Goal: Task Accomplishment & Management: Complete application form

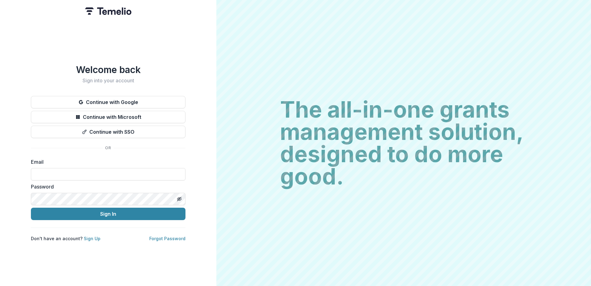
click at [195, 258] on div "Welcome back Sign into your account Continue with Google Continue with Microsof…" at bounding box center [108, 143] width 216 height 286
click at [156, 52] on div "Welcome back Sign into your account Continue with Google Continue with Microsof…" at bounding box center [108, 143] width 216 height 286
click at [137, 116] on button "Continue with Microsoft" at bounding box center [108, 117] width 155 height 12
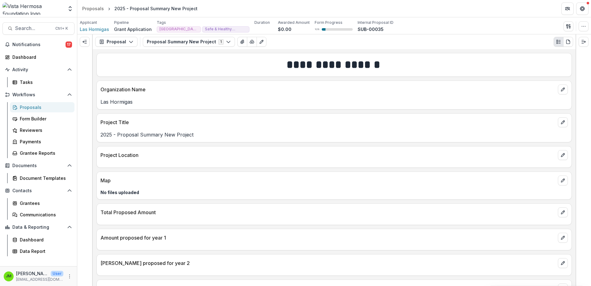
click at [519, 31] on div "Applicant Las Hormigas Pipeline Grant Application Tags Mexico Safe & Healthy Fa…" at bounding box center [334, 26] width 509 height 13
click at [26, 104] on div "Proposals" at bounding box center [45, 107] width 50 height 6
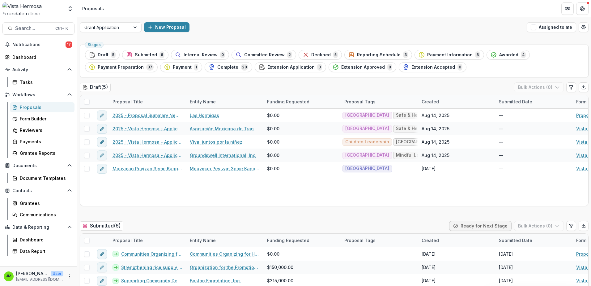
click at [535, 49] on div "Stages Draft 5 Submitted 6 Internal Review 0 Committee Review 2 Declined 5 Repo…" at bounding box center [334, 61] width 509 height 33
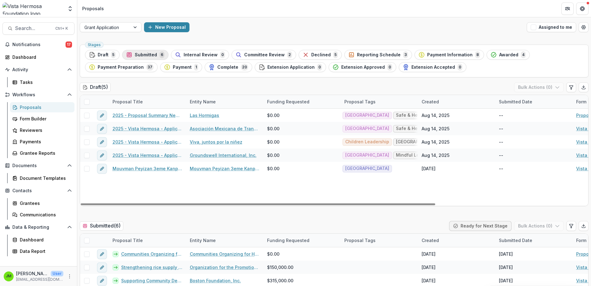
click at [148, 57] on span "Submitted" at bounding box center [146, 54] width 22 height 5
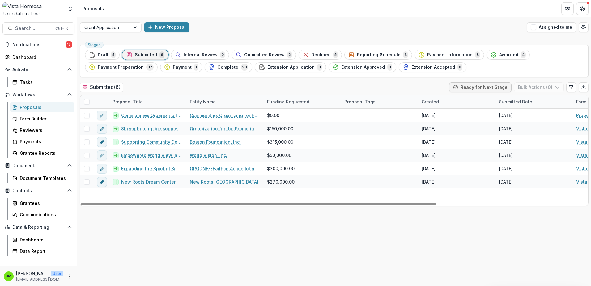
drag, startPoint x: 484, startPoint y: 72, endPoint x: 481, endPoint y: 73, distance: 3.5
click at [482, 73] on div "Stages Draft 5 Submitted 6 Internal Review 0 Committee Review 2 Declined 5 Repo…" at bounding box center [334, 61] width 509 height 33
click at [480, 72] on div "Stages Draft 5 Submitted 6 Internal Review 0 Committee Review 2 Declined 5 Repo…" at bounding box center [334, 61] width 509 height 33
click at [165, 195] on div "Communities Organizing for Haitian Engagement and Development (COFHED) - 2025 -…" at bounding box center [442, 157] width 724 height 97
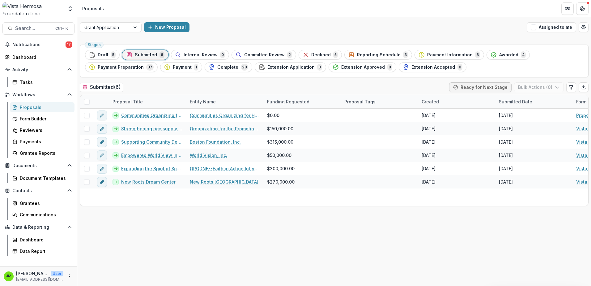
click at [340, 80] on div "Stages Draft 5 Submitted 6 Internal Review 0 Committee Review 2 Declined 5 Repo…" at bounding box center [334, 164] width 514 height 244
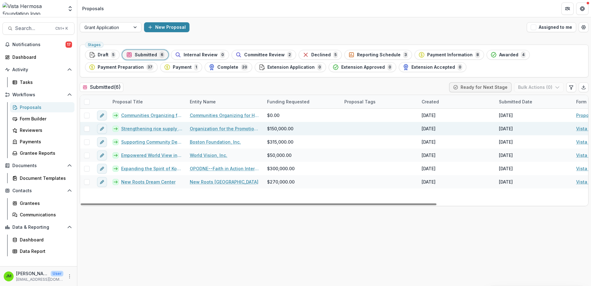
click at [223, 130] on link "Organization for the Promotion of Farmers Maniche (OPAGMA)" at bounding box center [225, 128] width 70 height 6
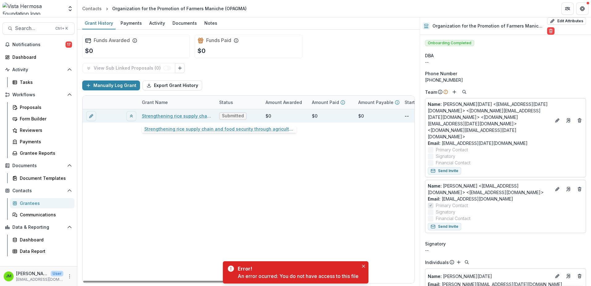
click at [177, 115] on link "Strengthening rice supply chain and food security through agricultural extensio…" at bounding box center [177, 116] width 70 height 6
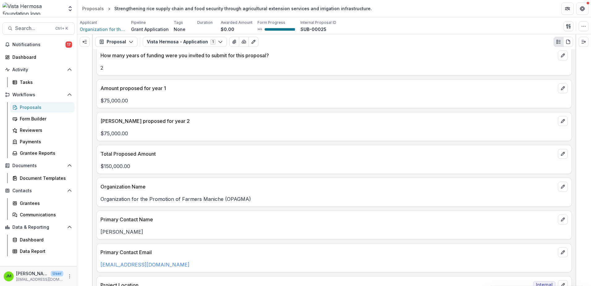
scroll to position [216, 0]
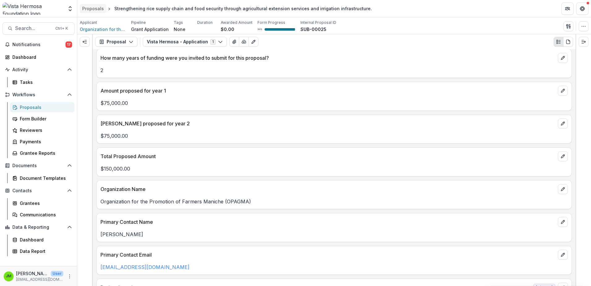
click at [86, 10] on div "Proposals" at bounding box center [93, 8] width 22 height 6
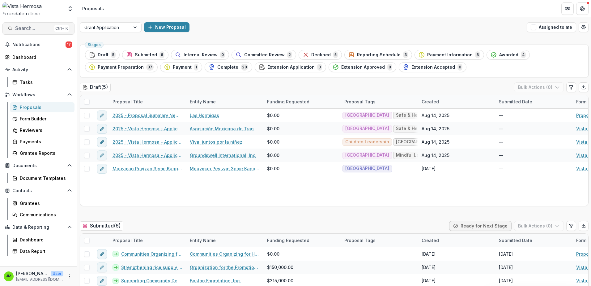
click at [30, 28] on span "Search..." at bounding box center [33, 28] width 36 height 6
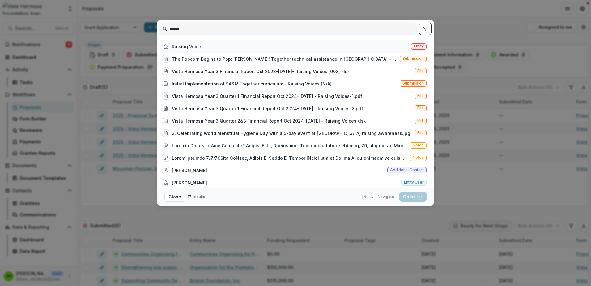
type input "******"
click at [210, 46] on div "Raising Voices Entity" at bounding box center [295, 46] width 270 height 12
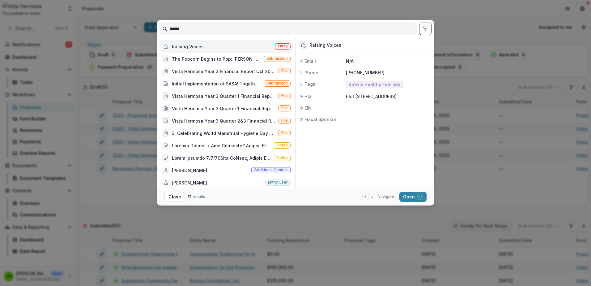
click at [411, 201] on button "Open with enter key" at bounding box center [412, 197] width 27 height 10
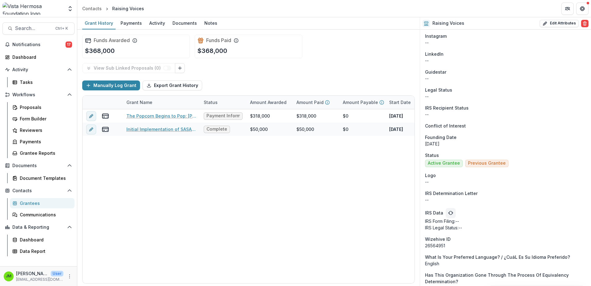
scroll to position [764, 0]
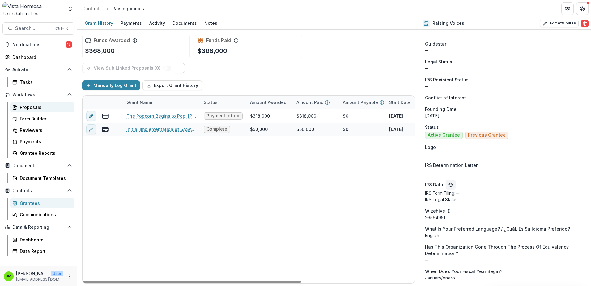
click at [24, 109] on div "Proposals" at bounding box center [45, 107] width 50 height 6
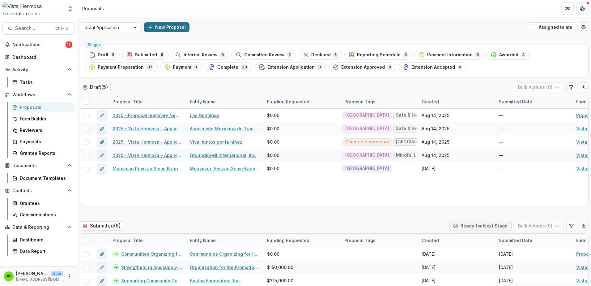
click at [159, 29] on button "New Proposal" at bounding box center [166, 27] width 45 height 10
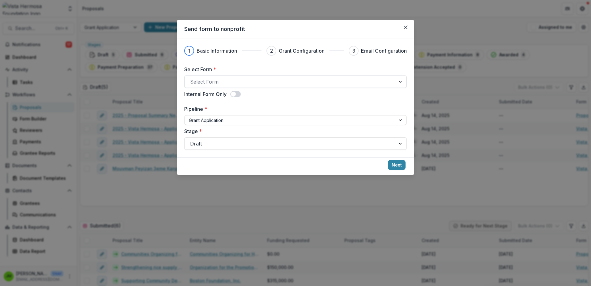
click at [257, 83] on div at bounding box center [290, 81] width 200 height 9
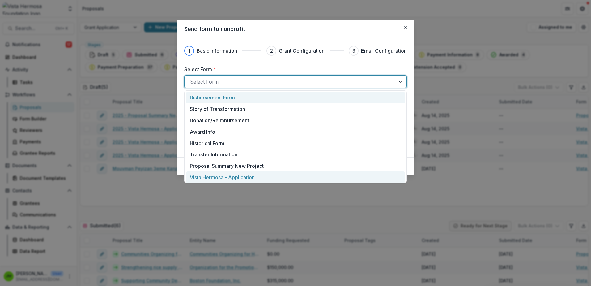
click at [228, 178] on p "Vista Hermosa - Application" at bounding box center [222, 176] width 65 height 7
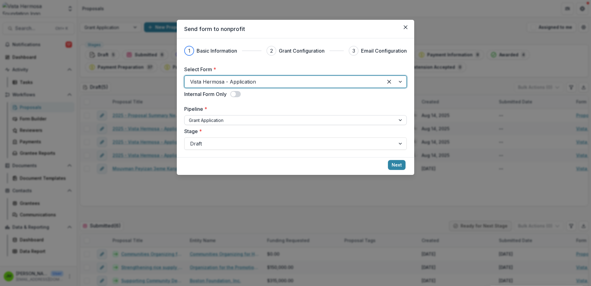
click at [217, 122] on div at bounding box center [290, 120] width 202 height 8
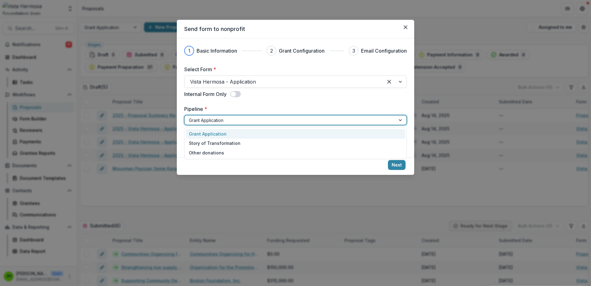
click at [223, 134] on div "Grant Application" at bounding box center [296, 134] width 220 height 10
click at [393, 167] on button "Next" at bounding box center [397, 165] width 18 height 10
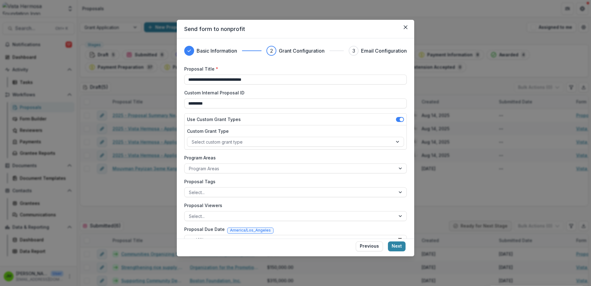
scroll to position [31, 0]
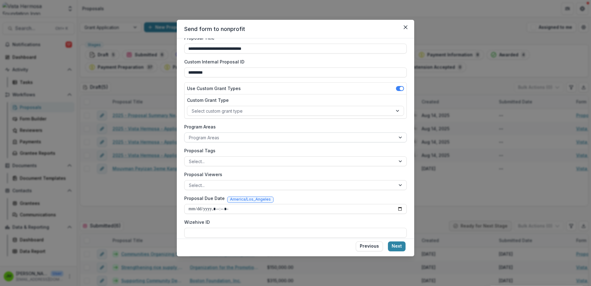
click at [218, 139] on div at bounding box center [290, 138] width 202 height 8
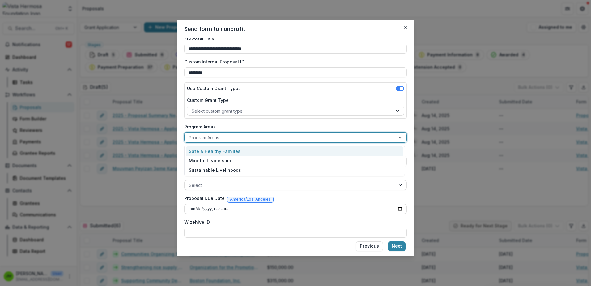
click at [215, 153] on div "Safe & Healthy Families" at bounding box center [295, 151] width 218 height 10
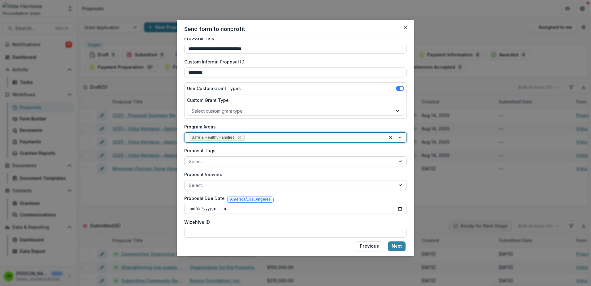
click at [211, 163] on div at bounding box center [290, 161] width 202 height 8
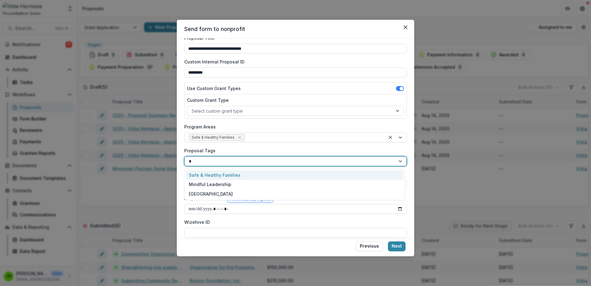
type input "**"
click at [214, 177] on div "Mexico" at bounding box center [295, 175] width 218 height 10
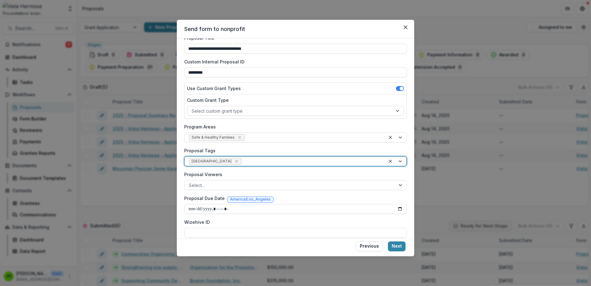
click at [243, 160] on div at bounding box center [312, 161] width 138 height 8
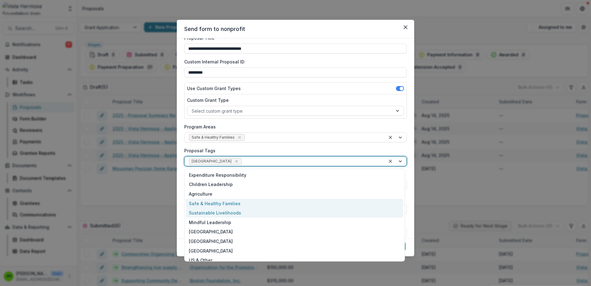
scroll to position [5, 0]
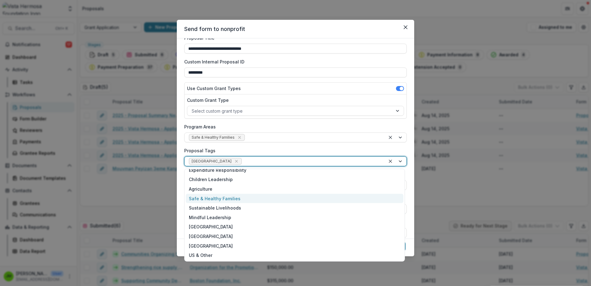
click at [231, 199] on div "Safe & Healthy Families" at bounding box center [295, 199] width 218 height 10
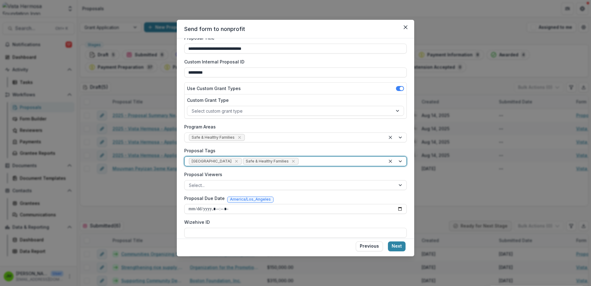
click at [300, 160] on div at bounding box center [340, 161] width 81 height 8
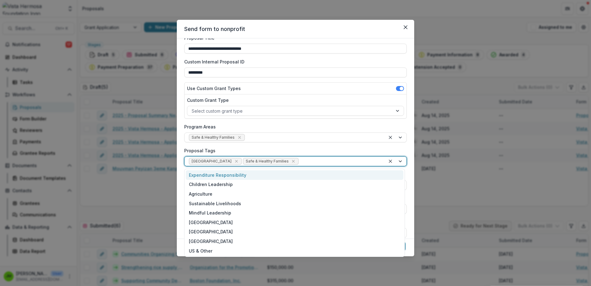
click at [271, 147] on label "Proposal Tags" at bounding box center [293, 150] width 219 height 6
click at [300, 158] on input "Proposal Tags" at bounding box center [300, 161] width 1 height 6
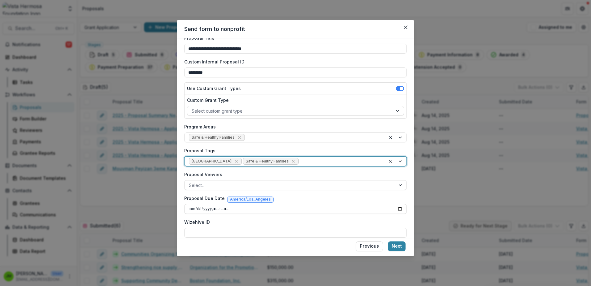
scroll to position [37, 0]
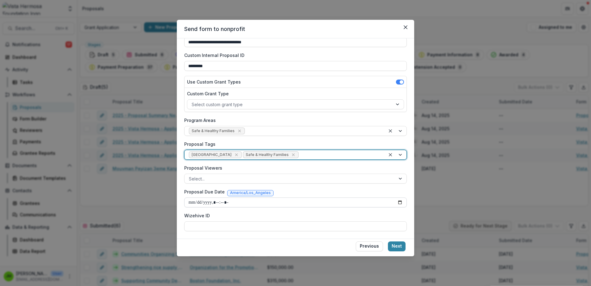
click at [398, 202] on input "Proposal Due Date" at bounding box center [295, 202] width 223 height 10
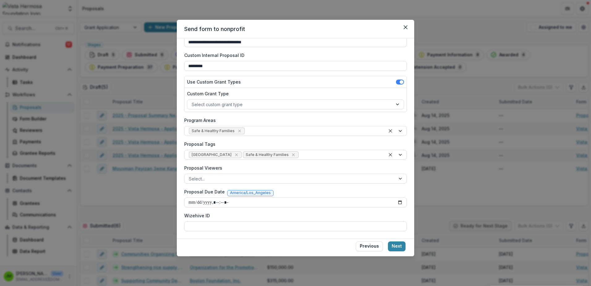
click at [339, 166] on label "Proposal Viewers" at bounding box center [293, 167] width 219 height 6
click at [190, 175] on input "Proposal Viewers" at bounding box center [189, 178] width 1 height 6
type input "**********"
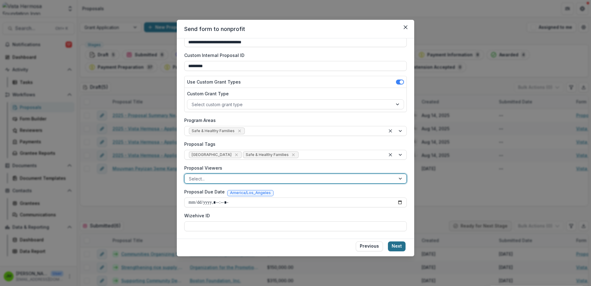
click at [396, 246] on button "Next" at bounding box center [397, 246] width 18 height 10
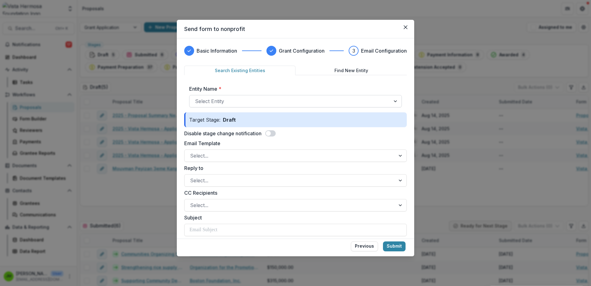
click at [235, 101] on div at bounding box center [290, 101] width 190 height 9
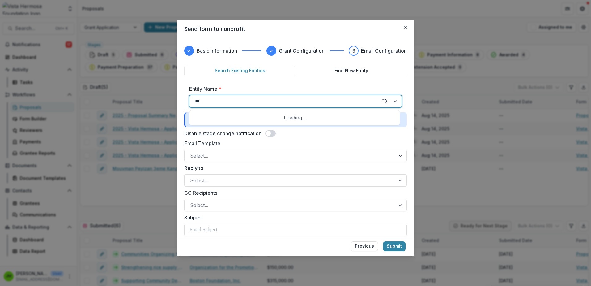
type input "****"
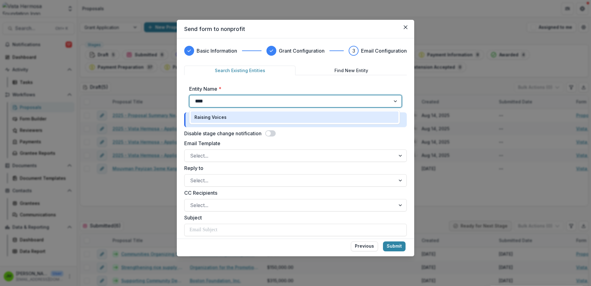
click at [228, 116] on div "Raising Voices" at bounding box center [294, 117] width 200 height 6
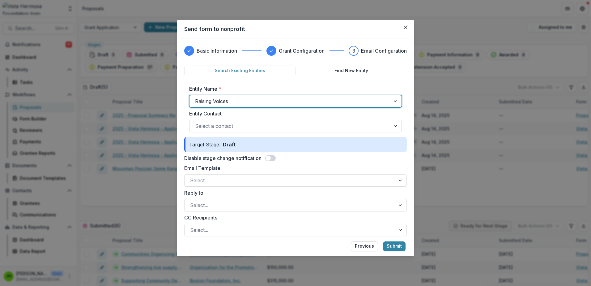
click at [251, 126] on div at bounding box center [290, 126] width 190 height 9
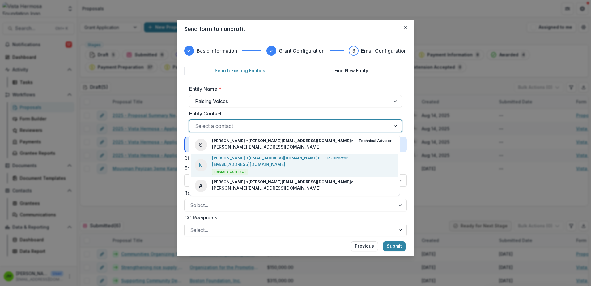
click at [249, 163] on p "natsnet@raisingvoices.org" at bounding box center [248, 164] width 73 height 6
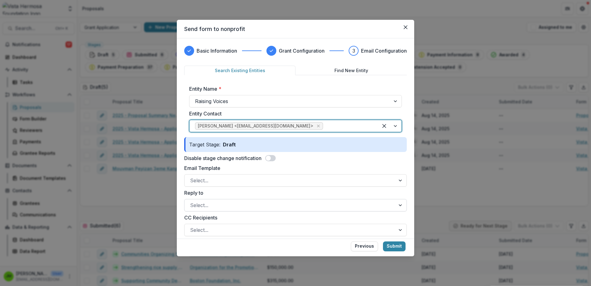
scroll to position [31, 0]
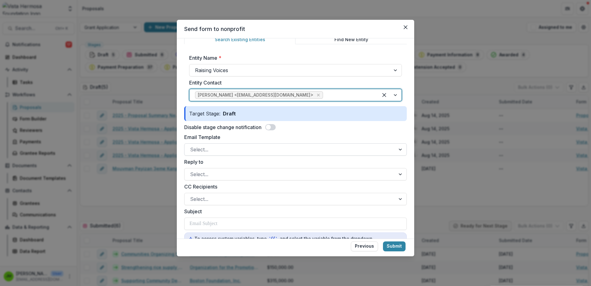
click at [235, 150] on div at bounding box center [290, 149] width 200 height 9
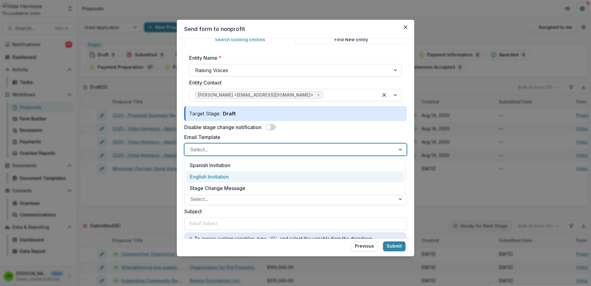
click at [223, 174] on div "English Invitation" at bounding box center [295, 176] width 218 height 11
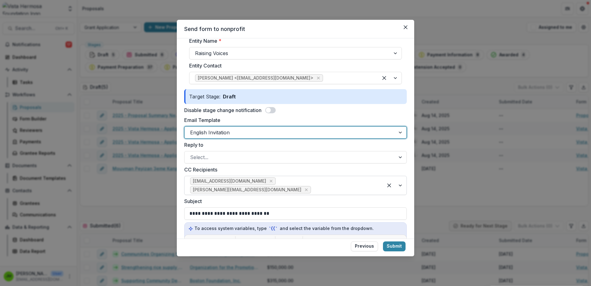
scroll to position [62, 0]
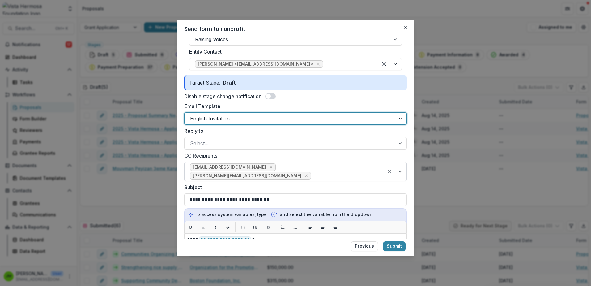
click at [336, 171] on div at bounding box center [344, 175] width 65 height 9
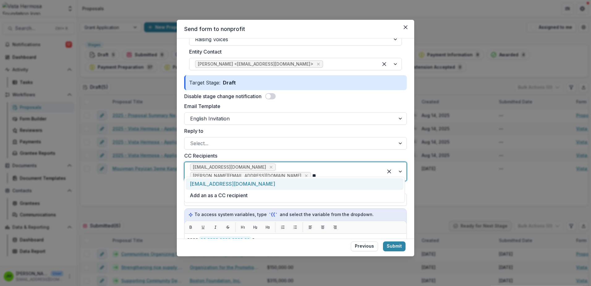
type input "*"
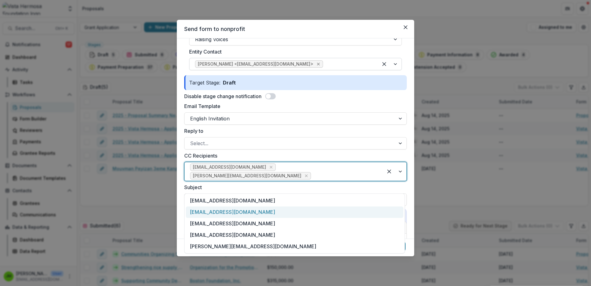
scroll to position [31, 0]
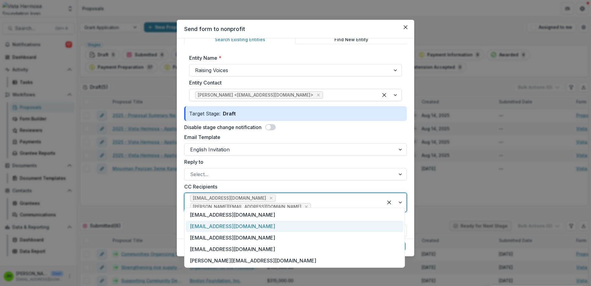
click at [333, 97] on div at bounding box center [348, 95] width 48 height 9
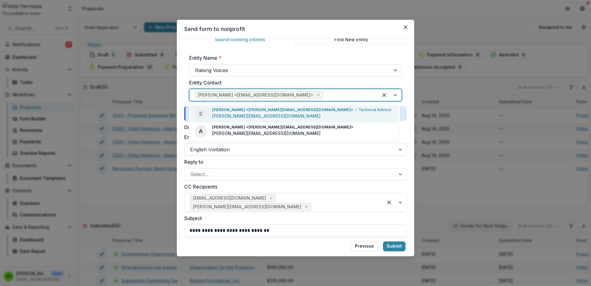
click at [281, 117] on div "Sara Seibert <sara@raisingvoices.org> Technical Advisor sara@raisingvoices.org" at bounding box center [302, 113] width 180 height 13
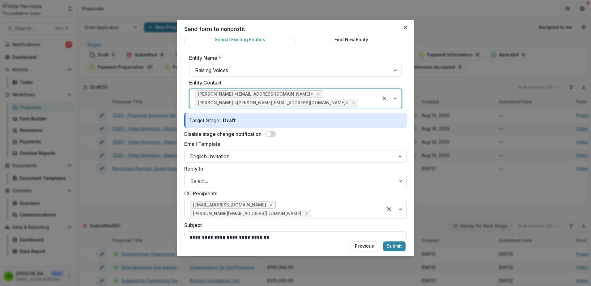
click at [360, 104] on div at bounding box center [366, 102] width 13 height 9
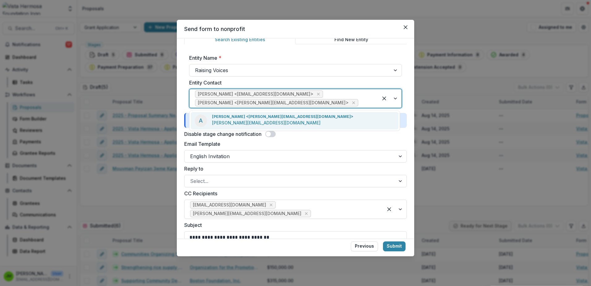
click at [284, 120] on div "Ana-María Sosa <anamaria@raisingvoices.org> anamaria@raisingvoices.org" at bounding box center [282, 120] width 141 height 13
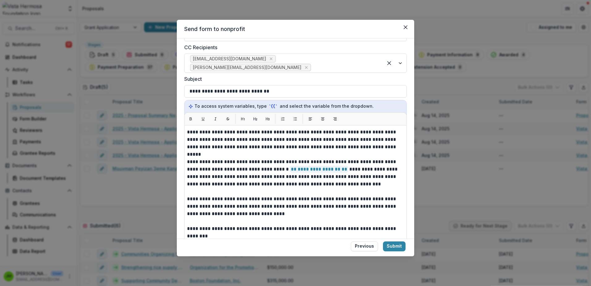
scroll to position [0, 0]
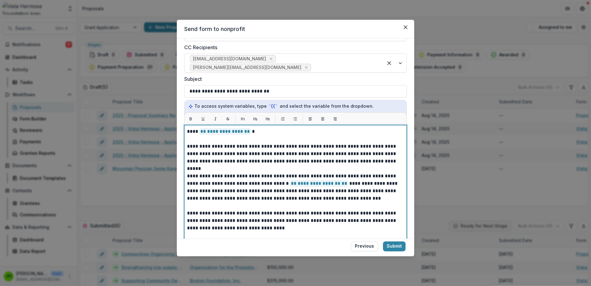
drag, startPoint x: 258, startPoint y: 139, endPoint x: 257, endPoint y: 156, distance: 17.3
click at [257, 143] on p "**********" at bounding box center [293, 154] width 213 height 22
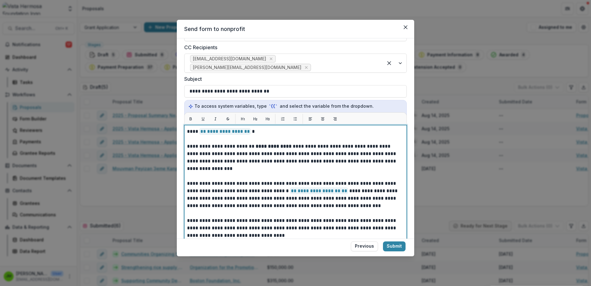
click at [317, 143] on p "**********" at bounding box center [293, 158] width 213 height 30
click at [227, 147] on p "**********" at bounding box center [293, 158] width 213 height 30
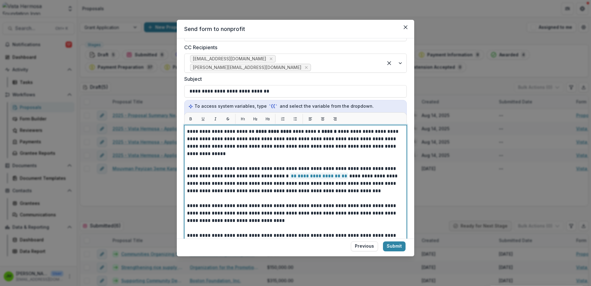
scroll to position [22, 0]
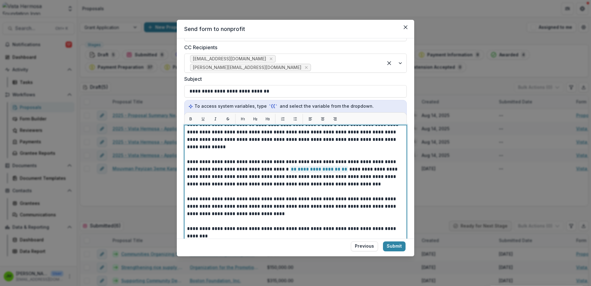
click at [268, 158] on p "**********" at bounding box center [293, 173] width 213 height 30
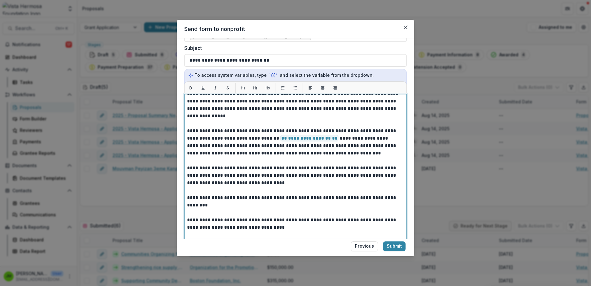
click at [194, 175] on p "**********" at bounding box center [293, 175] width 213 height 22
click at [206, 194] on p "**********" at bounding box center [293, 201] width 213 height 15
click at [239, 198] on p "**********" at bounding box center [293, 201] width 213 height 15
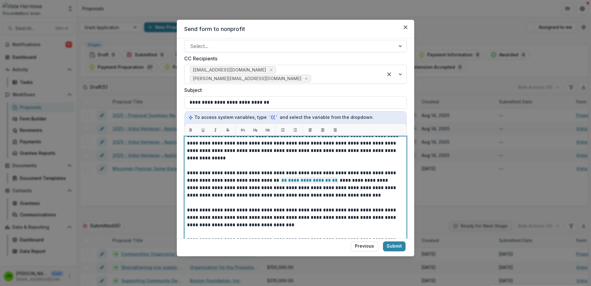
scroll to position [267, 0]
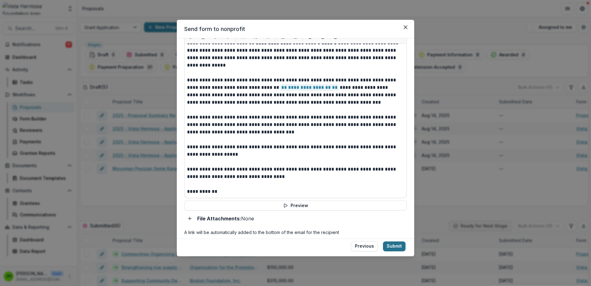
click at [392, 244] on button "Submit" at bounding box center [394, 246] width 23 height 10
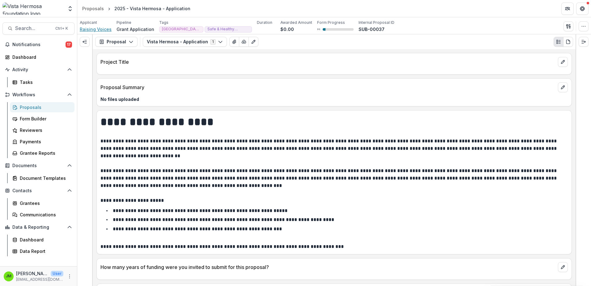
click at [102, 28] on span "Raising Voices" at bounding box center [96, 29] width 32 height 6
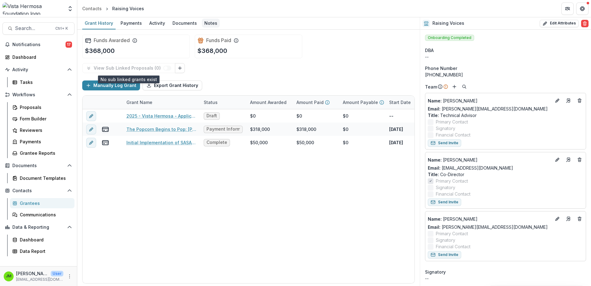
click at [209, 23] on div "Notes" at bounding box center [211, 23] width 18 height 9
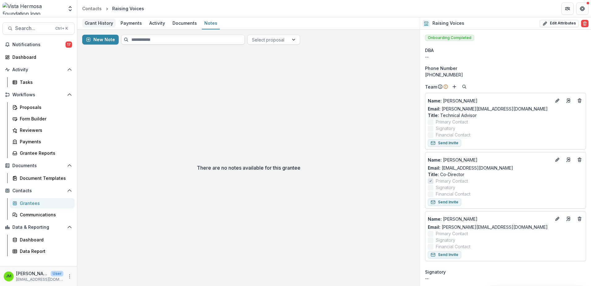
click at [109, 25] on div "Grant History" at bounding box center [98, 23] width 33 height 9
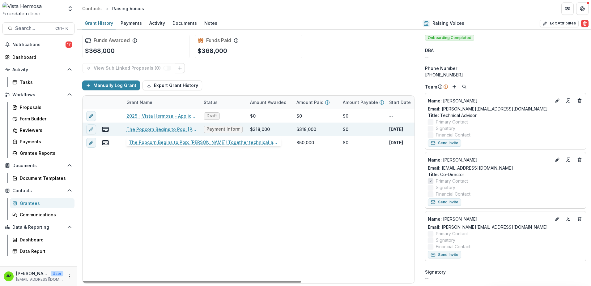
click at [164, 129] on link "The Popcorn Begins to Pop: SASA! Together technical assistance in Mexico - Rais…" at bounding box center [161, 129] width 70 height 6
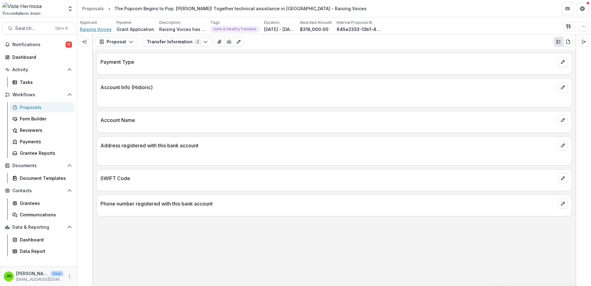
click at [100, 28] on span "Raising Voices" at bounding box center [96, 29] width 32 height 6
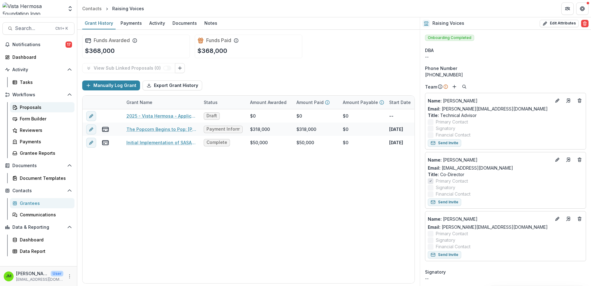
click at [28, 103] on link "Proposals" at bounding box center [42, 107] width 65 height 10
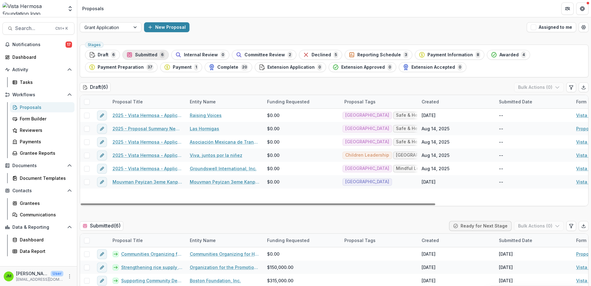
click at [143, 56] on span "Submitted" at bounding box center [146, 54] width 22 height 5
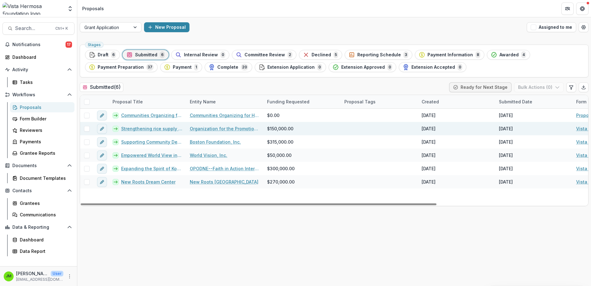
click at [163, 131] on link "Strengthening rice supply chain and food security through agricultural extensio…" at bounding box center [151, 128] width 61 height 6
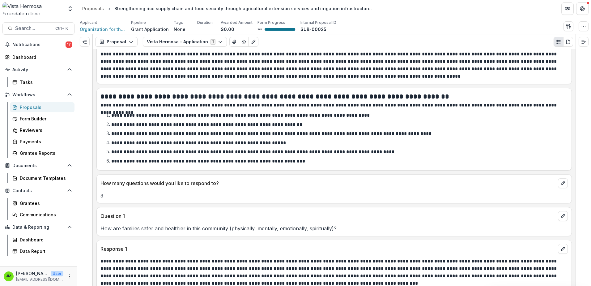
scroll to position [804, 0]
